Goal: Information Seeking & Learning: Find specific page/section

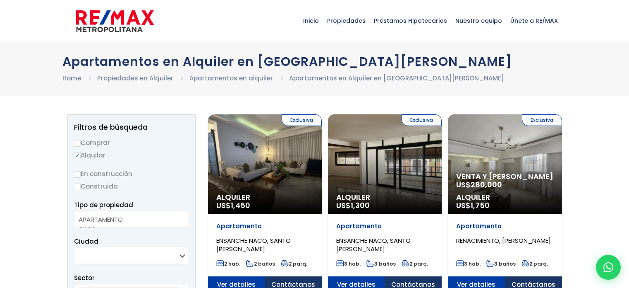
select select
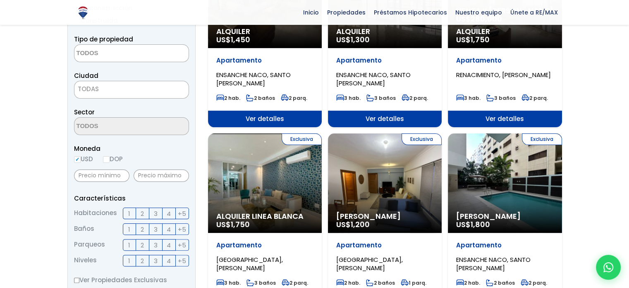
scroll to position [167, 0]
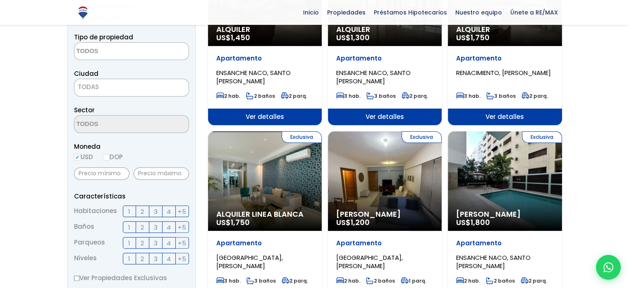
click at [110, 160] on label "DOP" at bounding box center [113, 156] width 20 height 10
click at [0, 0] on input "DOP" at bounding box center [0, 0] width 0 height 0
click at [109, 158] on input "DOP" at bounding box center [106, 157] width 7 height 7
radio input "true"
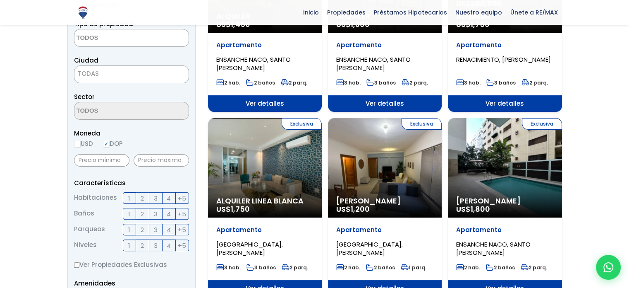
scroll to position [182, 0]
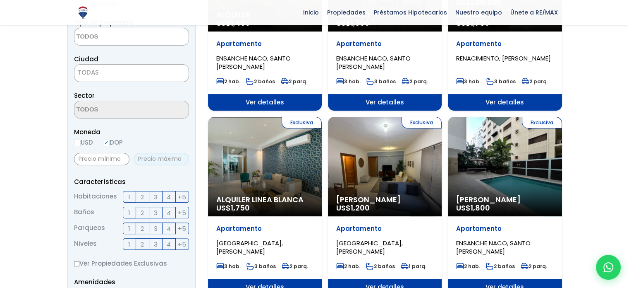
click at [159, 156] on input "text" at bounding box center [161, 159] width 55 height 12
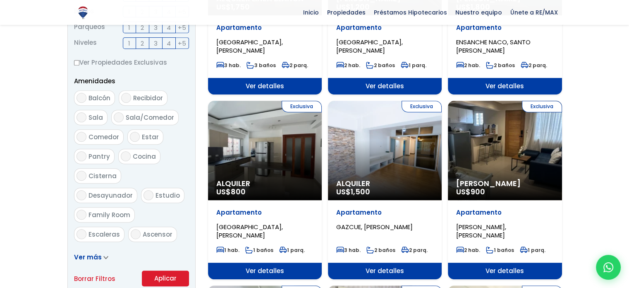
scroll to position [425, 0]
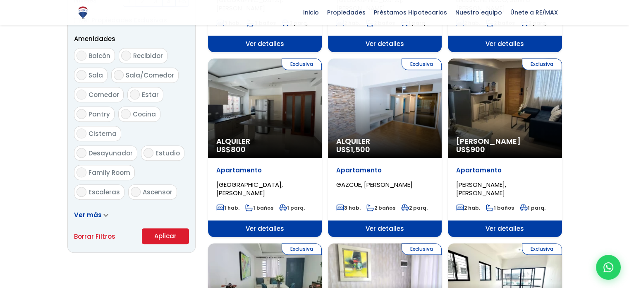
type input "12,000"
click at [158, 238] on button "Aplicar" at bounding box center [165, 236] width 47 height 16
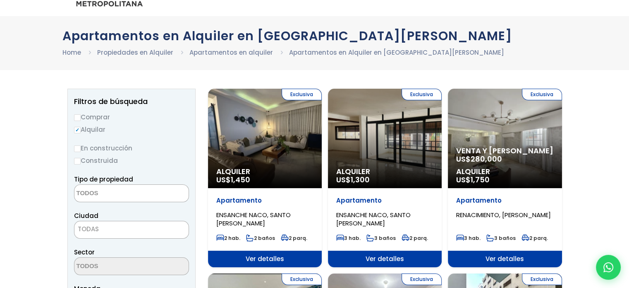
scroll to position [33, 0]
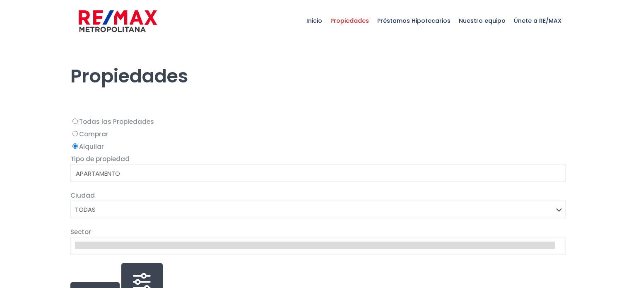
select select
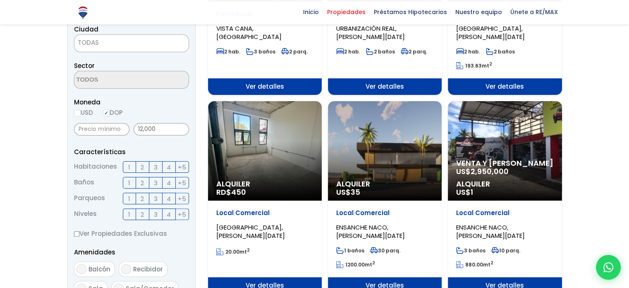
scroll to position [213, 0]
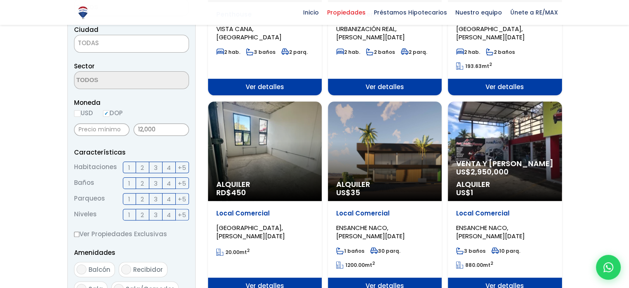
click at [257, 125] on div "Alquiler RD$ 450" at bounding box center [265, 150] width 114 height 99
